Goal: Understand process/instructions: Learn about a topic

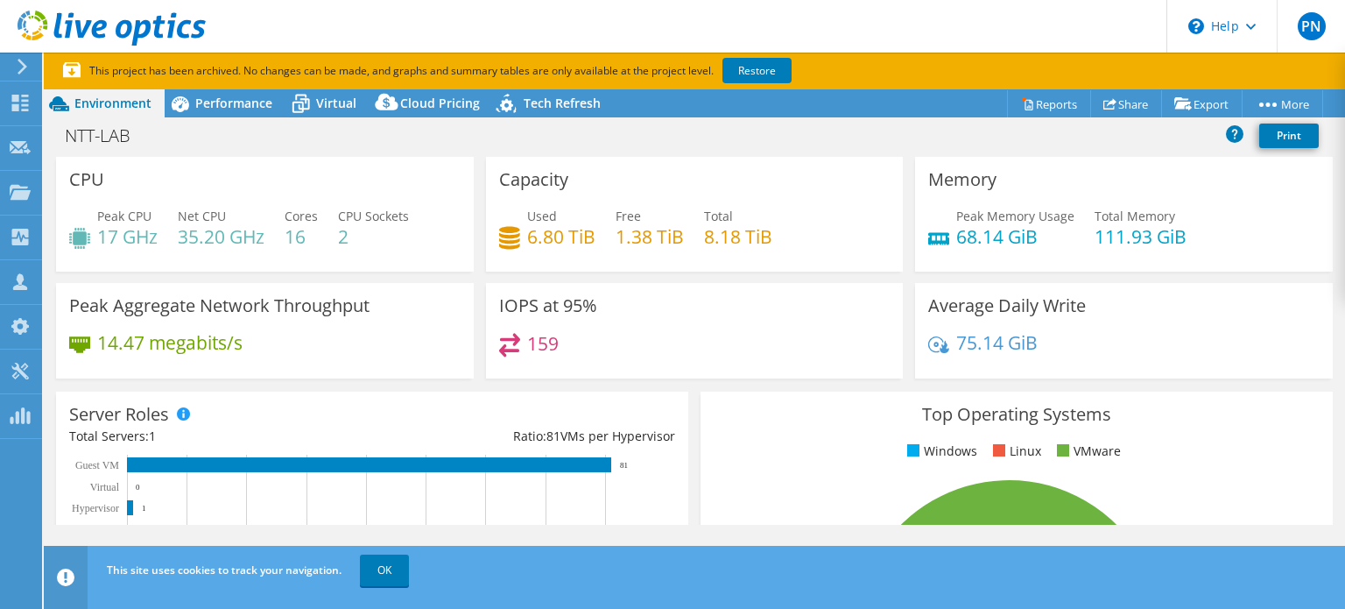
select select "USD"
click at [210, 102] on span "Performance" at bounding box center [233, 103] width 77 height 17
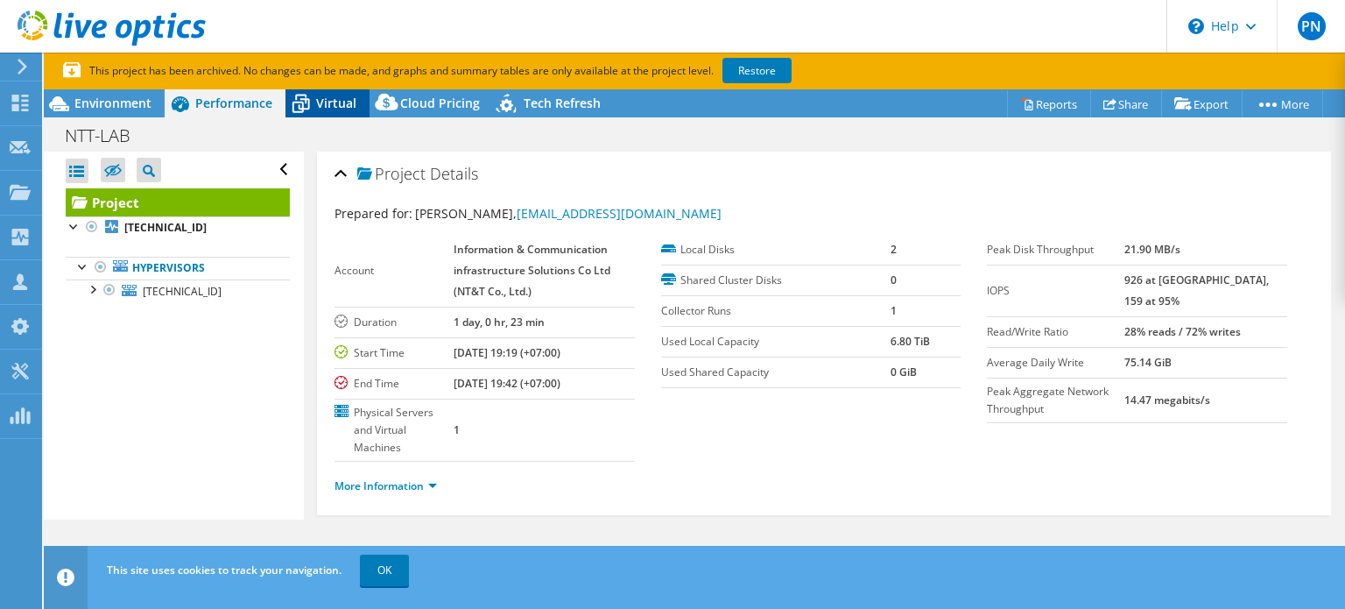
click at [342, 101] on span "Virtual" at bounding box center [336, 103] width 40 height 17
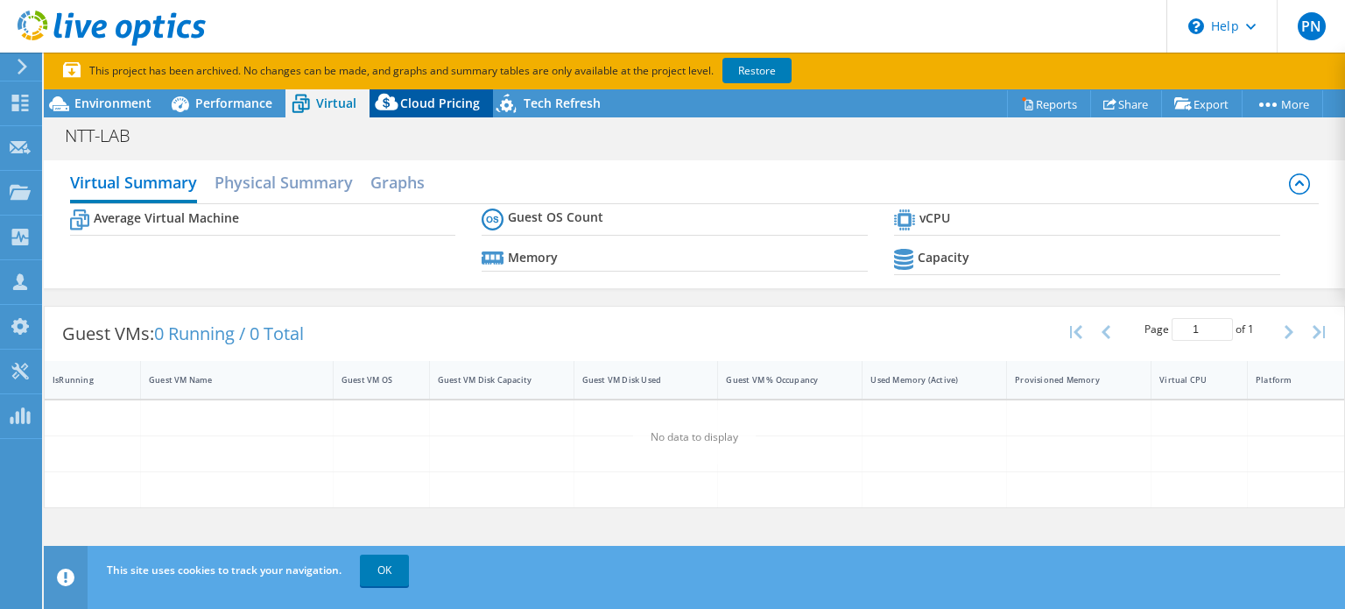
click at [405, 107] on span "Cloud Pricing" at bounding box center [440, 103] width 80 height 17
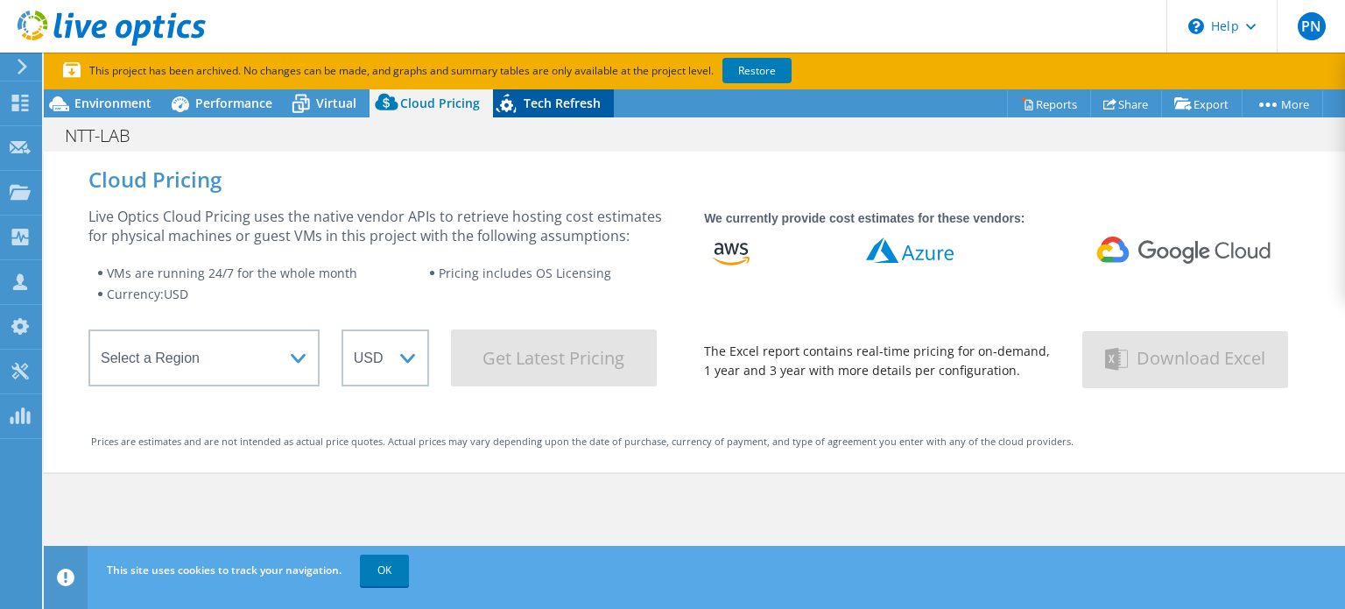
click at [508, 104] on icon at bounding box center [507, 103] width 20 height 19
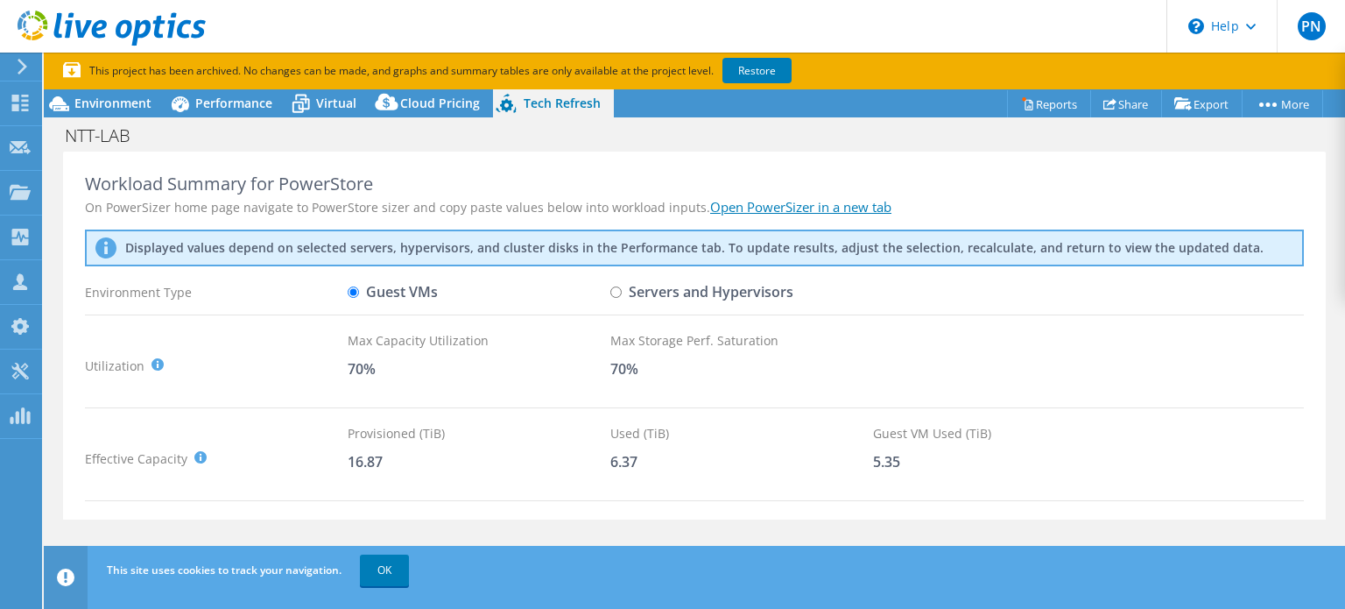
click at [627, 290] on label "Servers and Hypervisors" at bounding box center [701, 292] width 183 height 31
click at [622, 290] on input "Servers and Hypervisors" at bounding box center [615, 291] width 11 height 11
radio input "true"
click at [24, 67] on use at bounding box center [23, 67] width 10 height 16
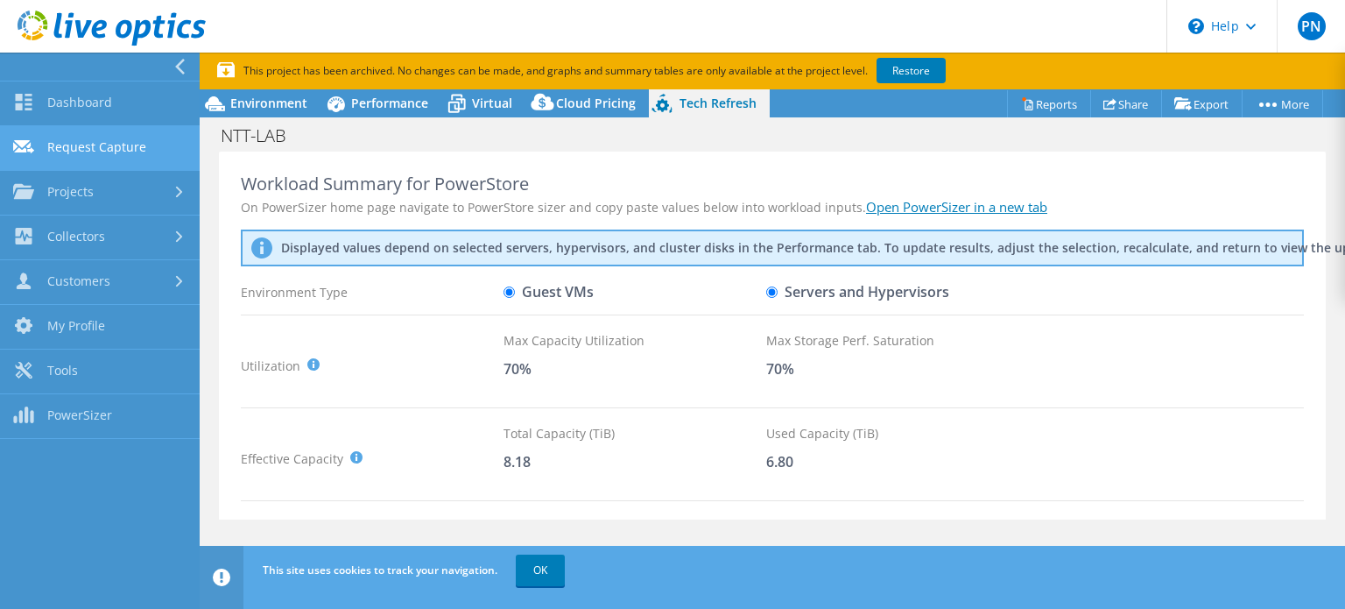
click at [116, 147] on link "Request Capture" at bounding box center [100, 148] width 200 height 45
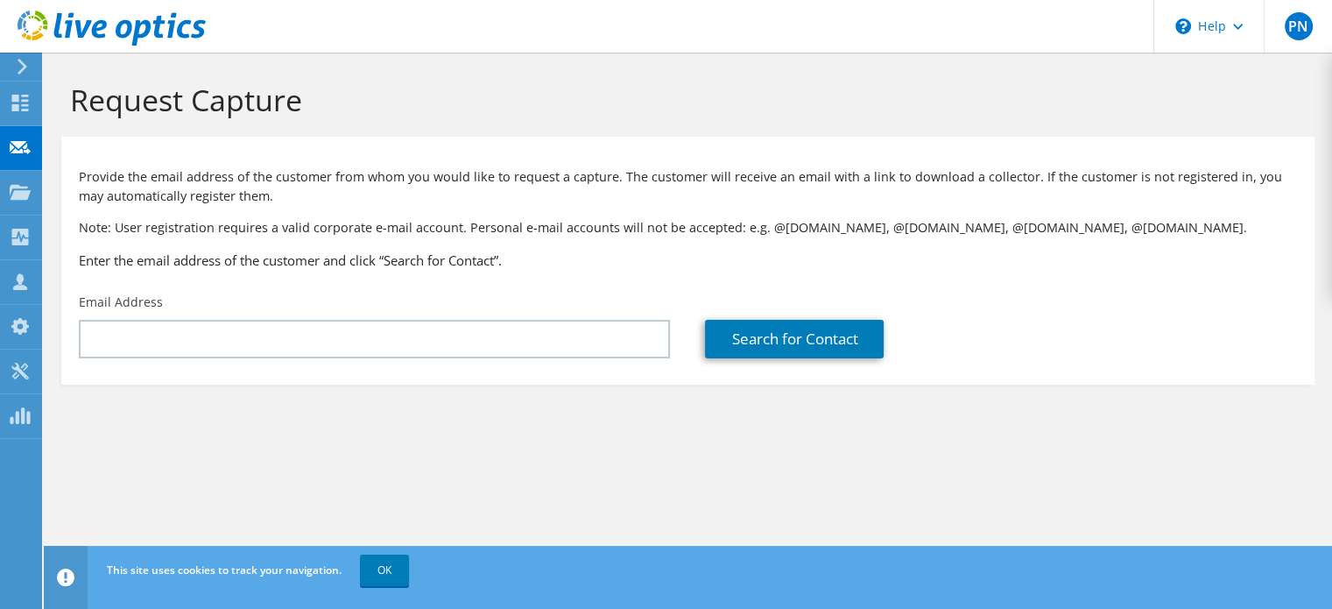
click at [21, 66] on icon at bounding box center [22, 67] width 13 height 16
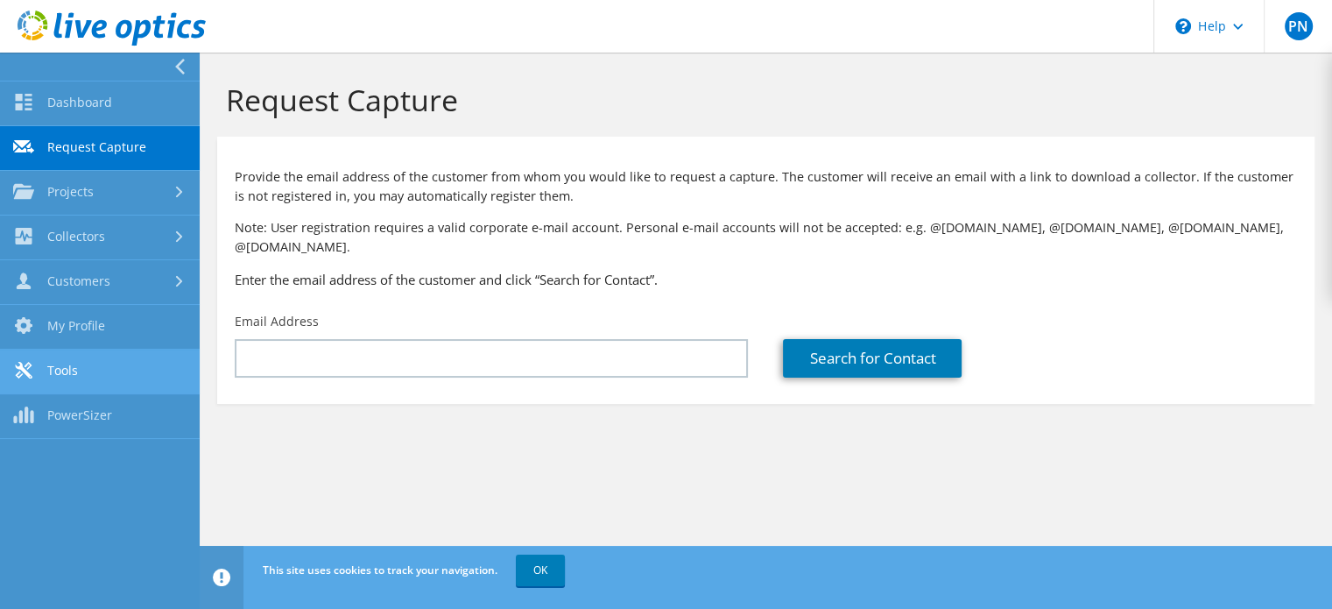
click at [61, 365] on link "Tools" at bounding box center [100, 371] width 200 height 45
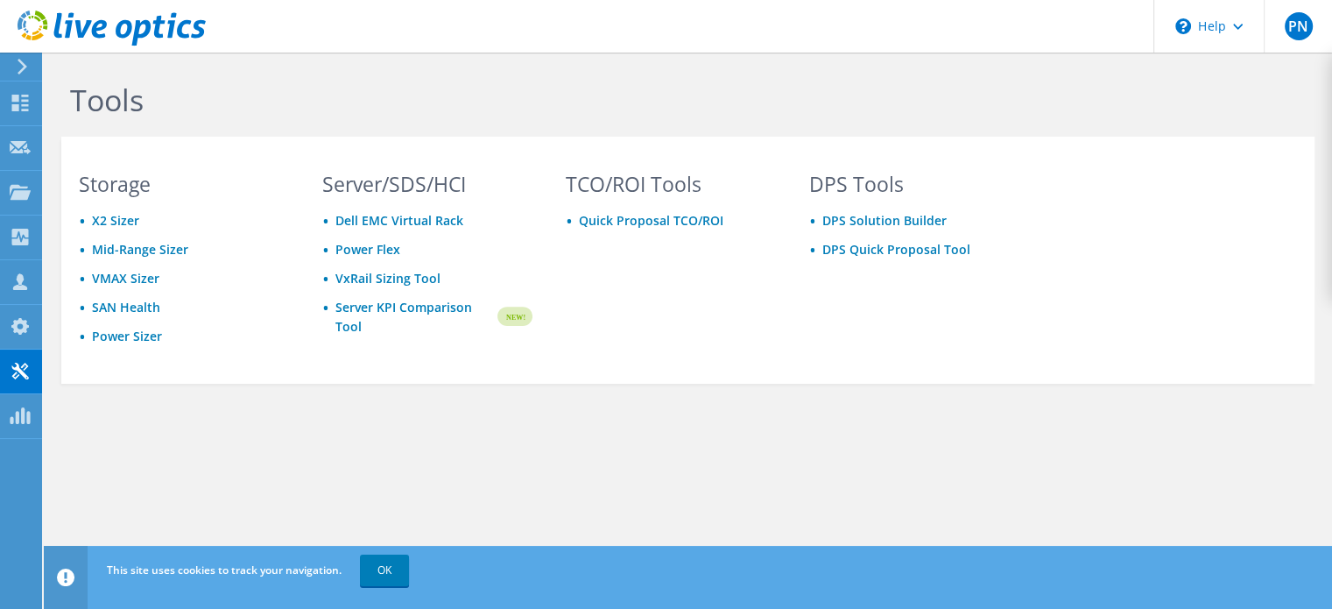
click at [16, 70] on icon at bounding box center [22, 67] width 13 height 16
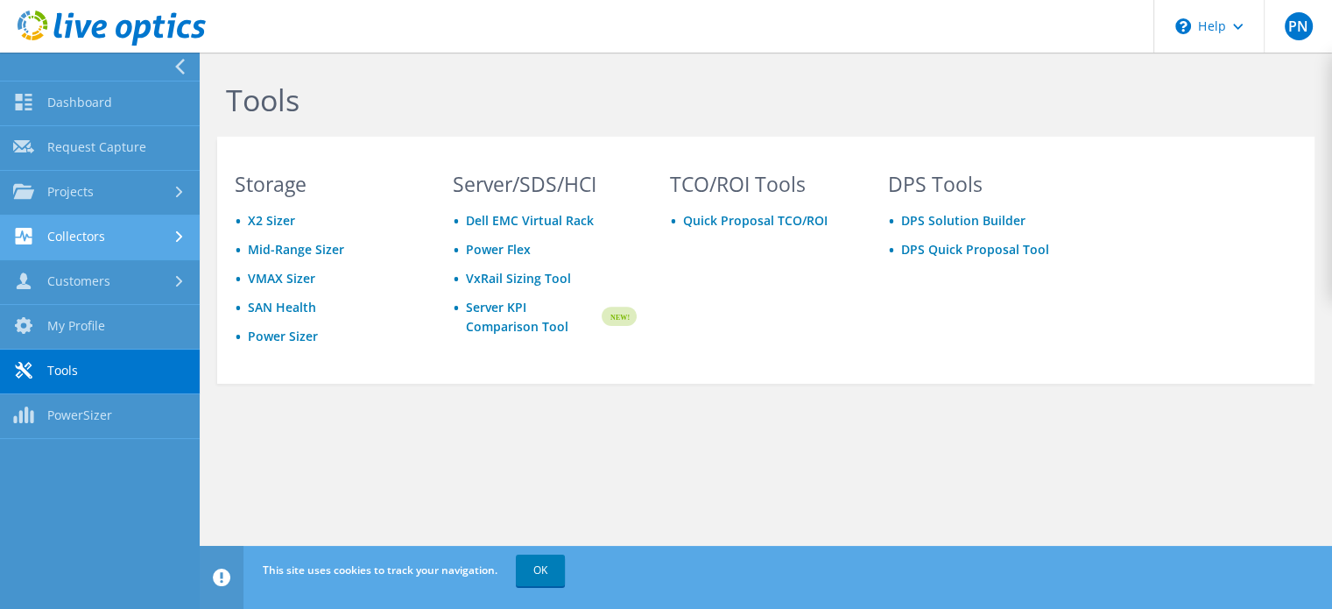
click at [74, 234] on link "Collectors" at bounding box center [100, 237] width 200 height 45
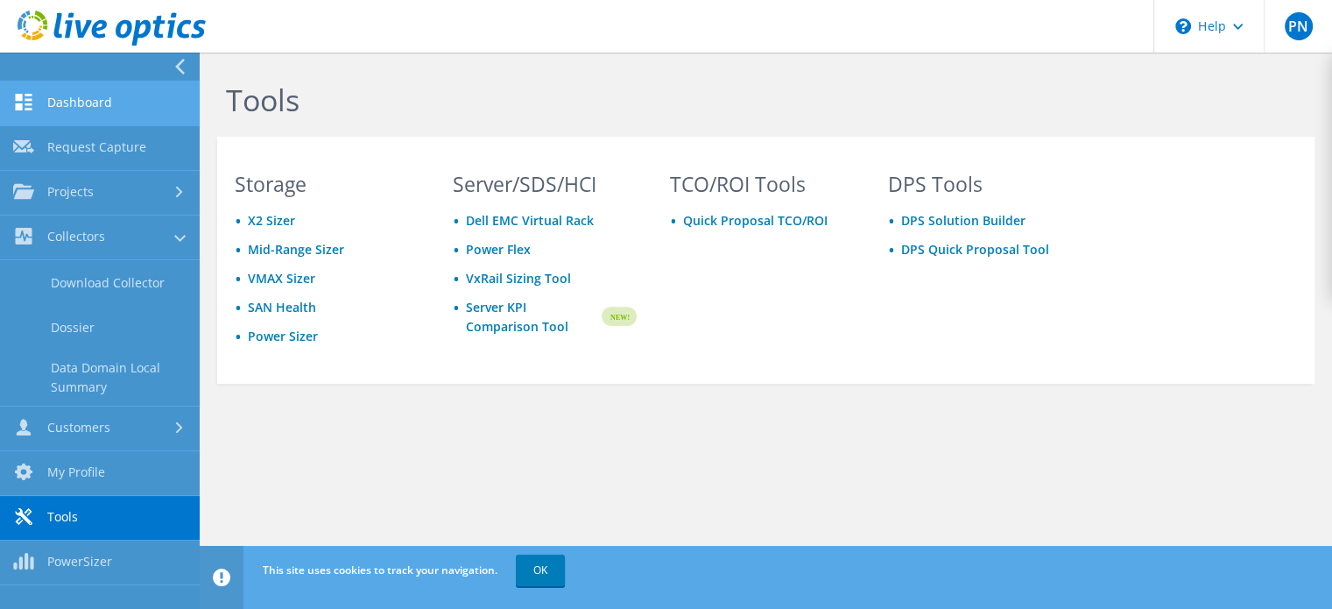
click at [88, 105] on link "Dashboard" at bounding box center [100, 103] width 200 height 45
